Goal: Find specific page/section: Find specific page/section

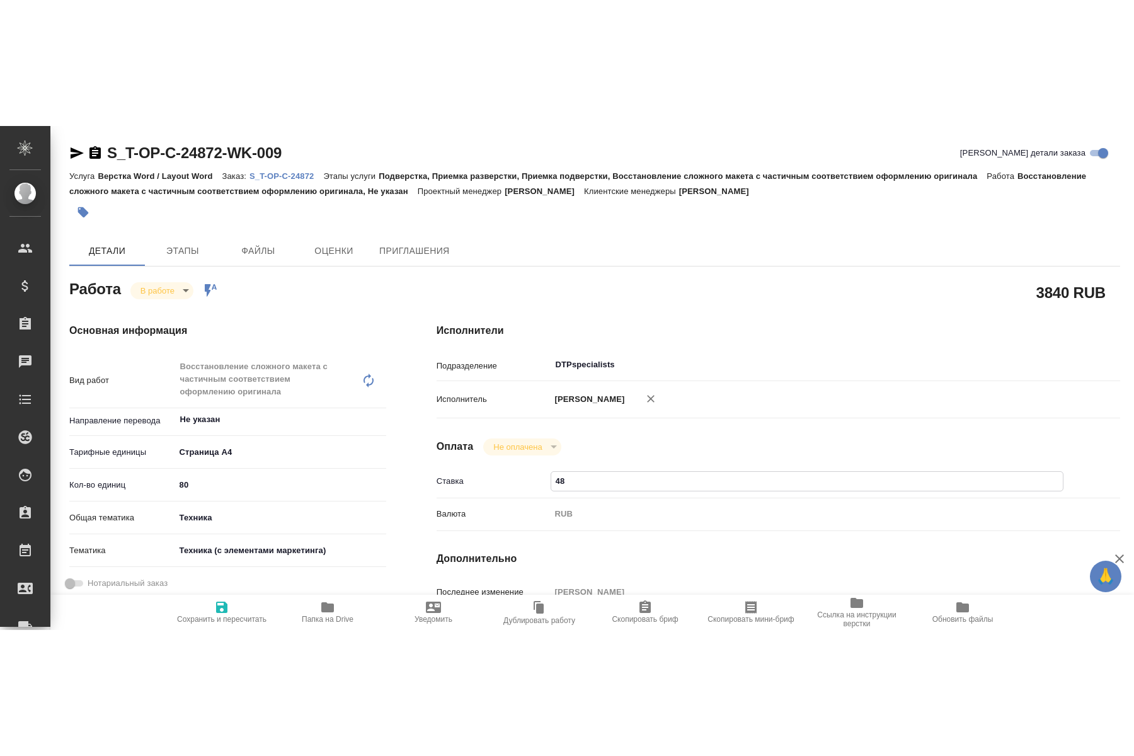
scroll to position [129, 0]
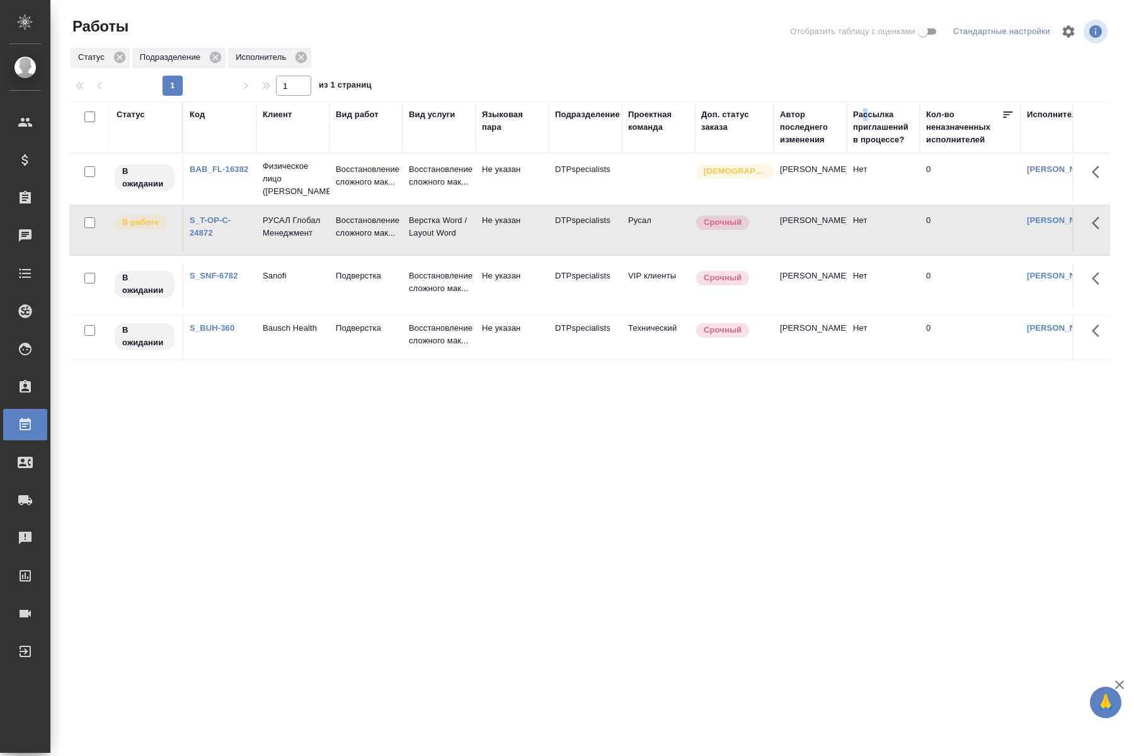
click at [1045, 222] on link "[PERSON_NAME]" at bounding box center [1062, 220] width 70 height 9
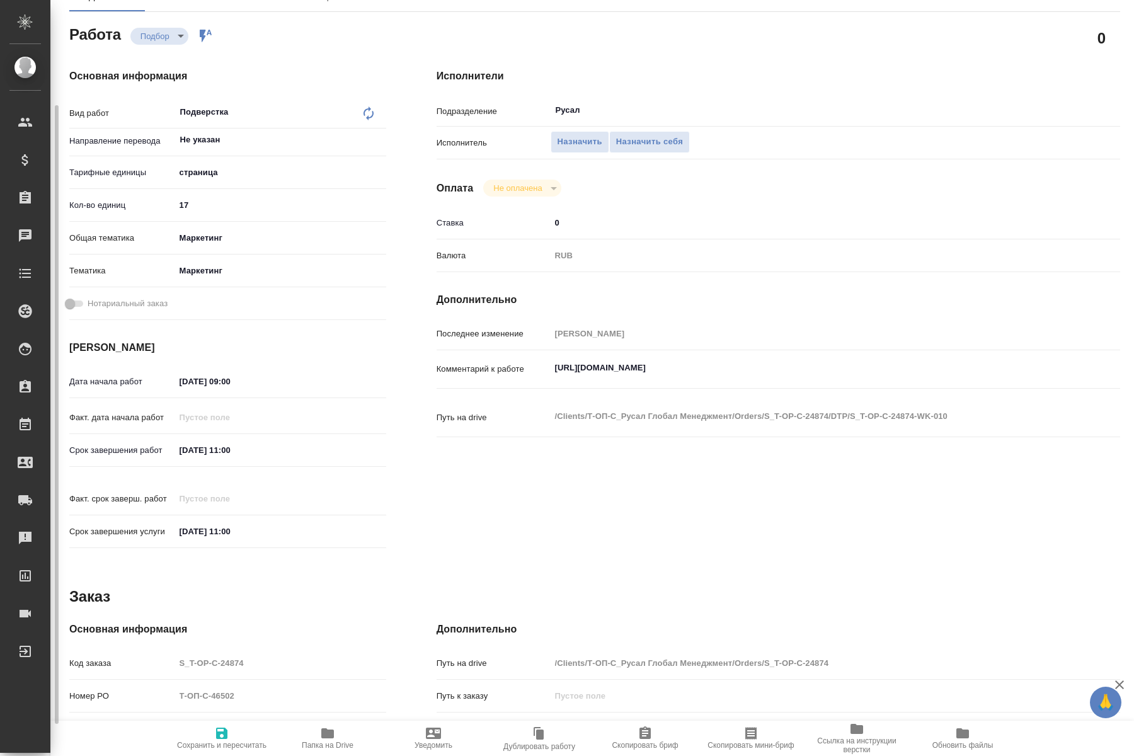
scroll to position [168, 0]
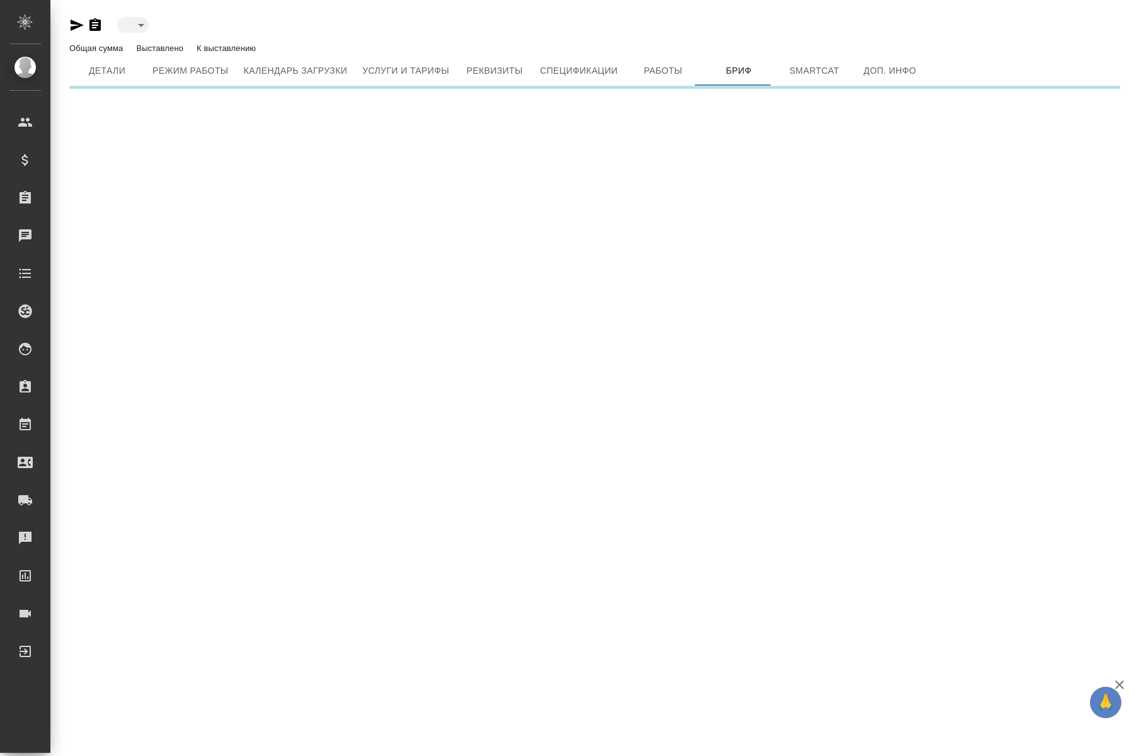
type input "active"
